Goal: Find specific page/section: Find specific page/section

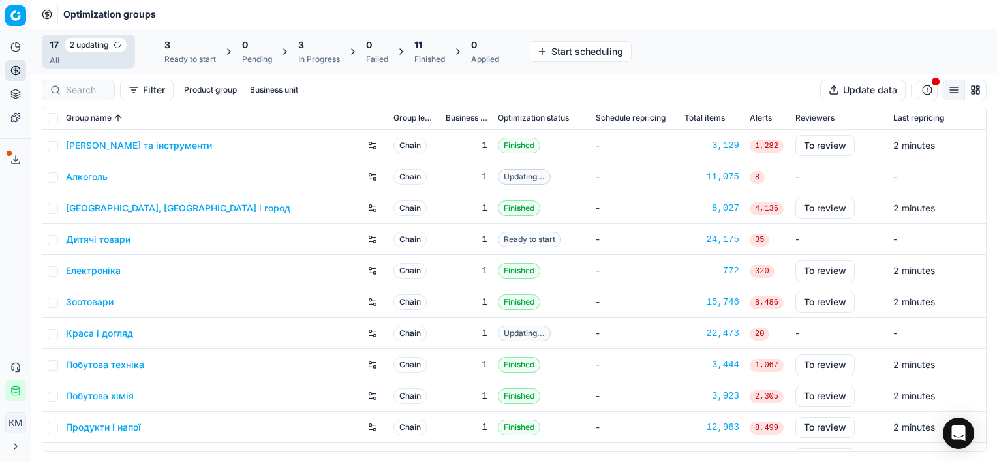
click at [86, 295] on link "Зоотовари" at bounding box center [90, 301] width 48 height 13
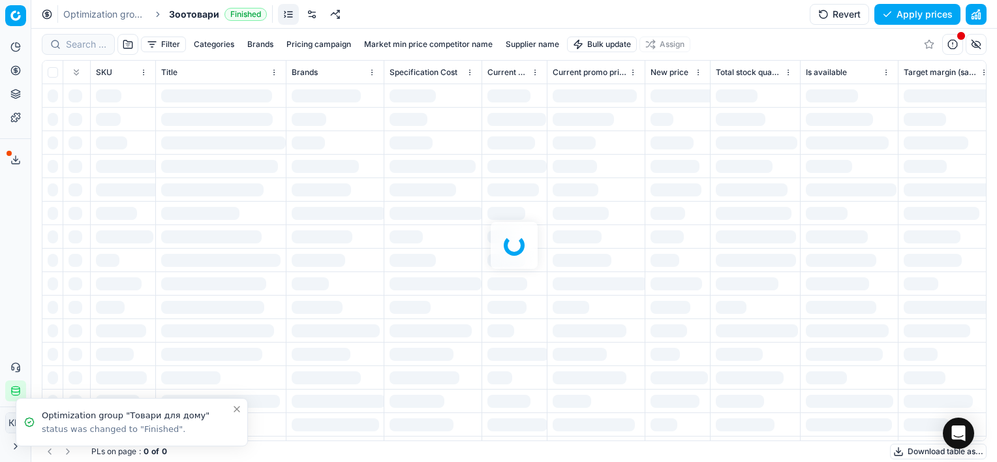
click at [85, 44] on div at bounding box center [513, 245] width 965 height 433
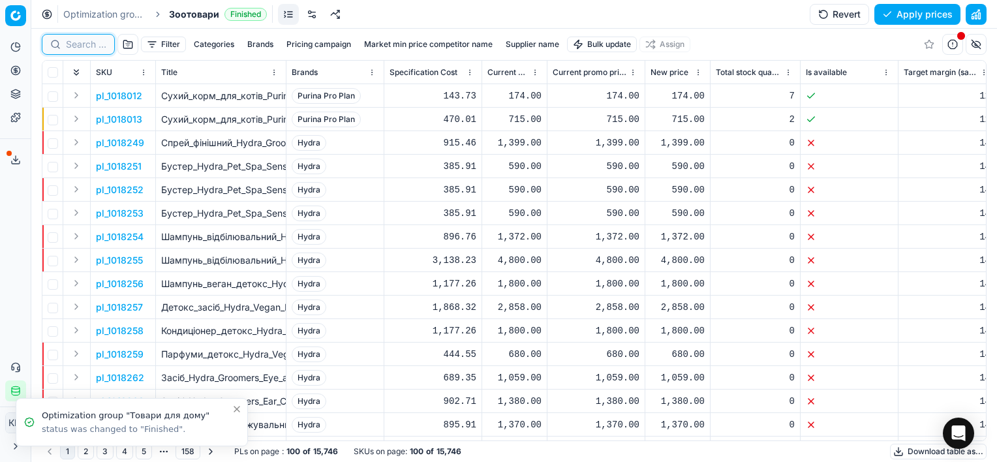
click at [75, 42] on input at bounding box center [86, 44] width 40 height 13
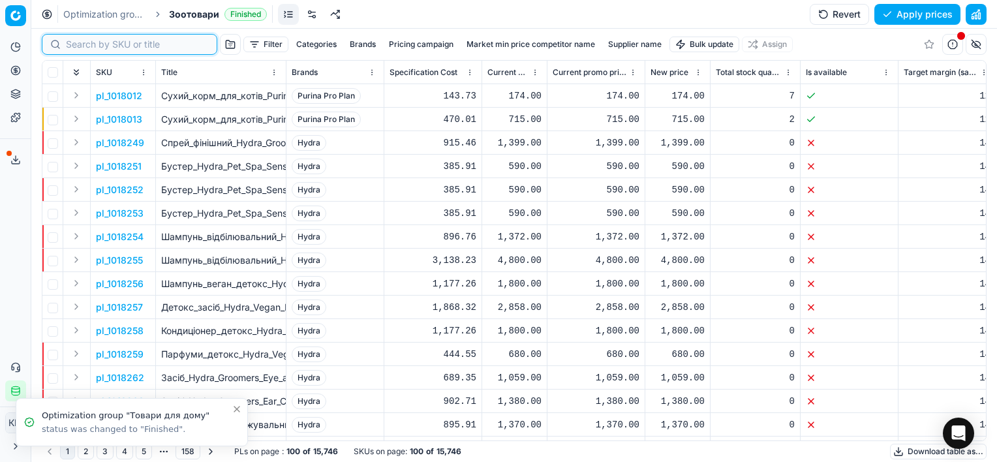
paste input "380960"
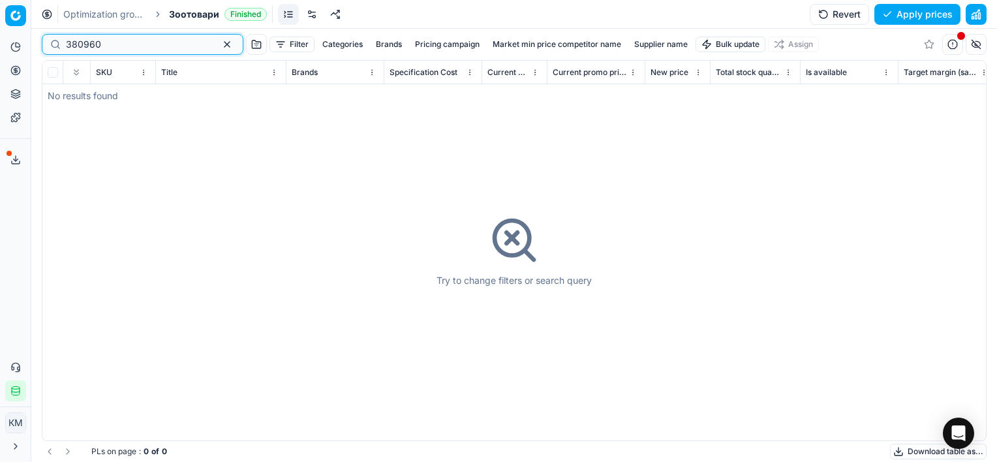
click at [70, 50] on input "380960" at bounding box center [137, 44] width 143 height 13
type input "380960"
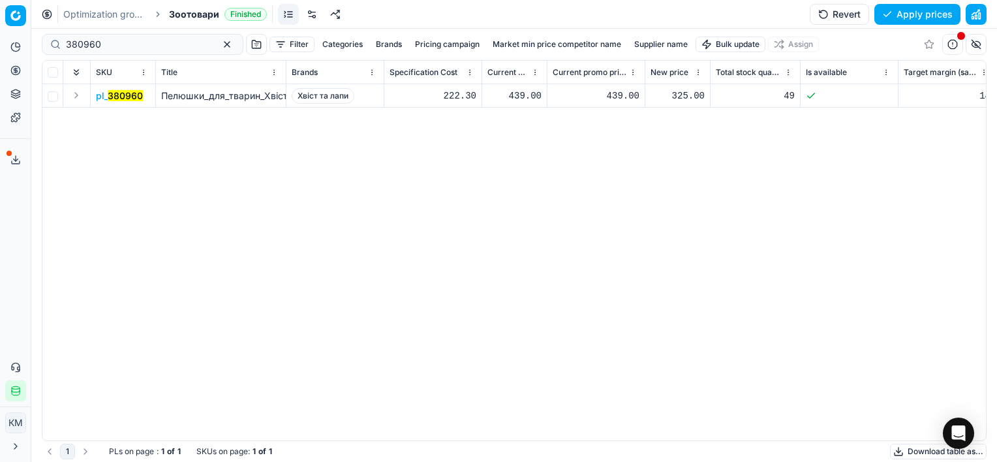
click at [113, 93] on mark "380960" at bounding box center [125, 95] width 35 height 11
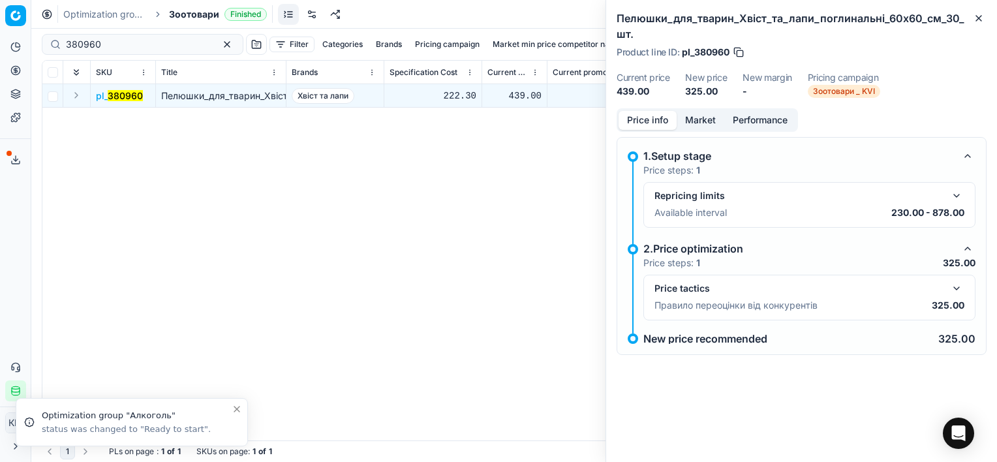
click at [968, 291] on div "Price tactics Правило переоцінки від конкурентів 325.00" at bounding box center [809, 298] width 332 height 46
click at [958, 288] on button "button" at bounding box center [956, 288] width 16 height 16
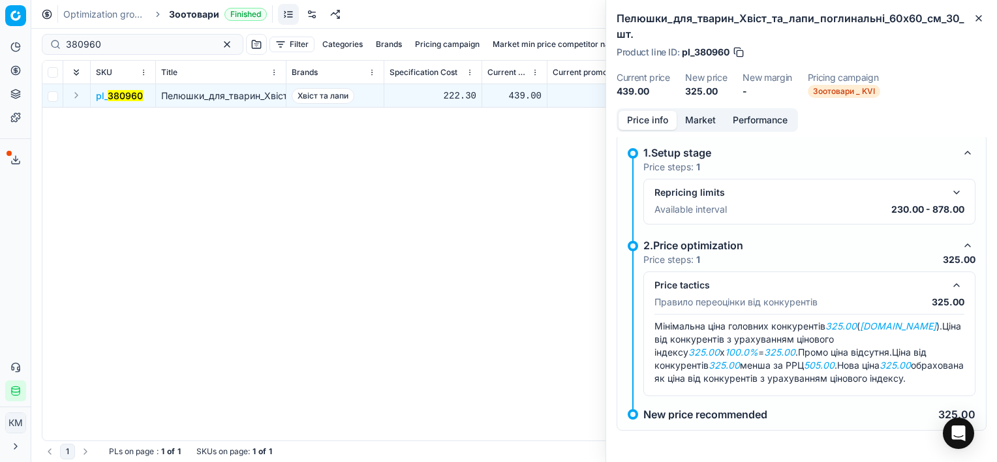
scroll to position [15, 0]
click at [295, 194] on div "pl_ 380960 Пелюшки_для_тварин_Хвіст_та_лапи_поглинальні_60х60_см_30_шт. Хвіст т…" at bounding box center [513, 262] width 943 height 356
click at [372, 237] on div "pl_ 380960 Пелюшки_для_тварин_Хвіст_та_лапи_поглинальні_60х60_см_30_шт. Хвіст т…" at bounding box center [513, 262] width 943 height 356
click at [974, 16] on icon "button" at bounding box center [978, 18] width 10 height 10
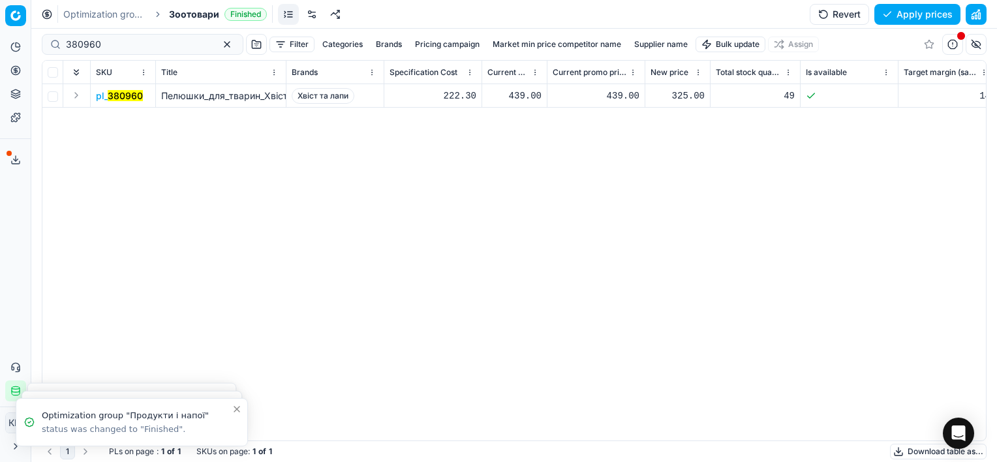
click at [474, 274] on div "pl_ 380960 Пелюшки_для_тварин_Хвіст_та_лапи_поглинальні_60х60_см_30_шт. Хвіст т…" at bounding box center [513, 262] width 943 height 356
